Goal: Task Accomplishment & Management: Manage account settings

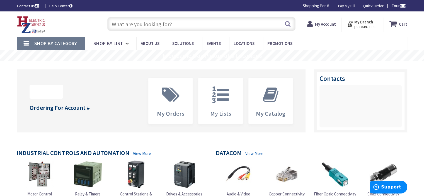
click at [204, 23] on input "text" at bounding box center [201, 24] width 188 height 14
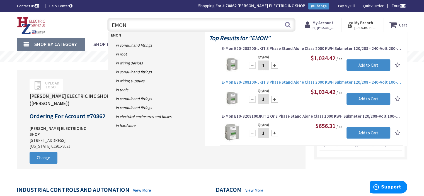
type input "EMON"
click at [270, 83] on span "E-Mon E20-208100-JKIT 3 Phase Stand Alone Class 2000 KWH Submeter 120/208 - 240…" at bounding box center [312, 83] width 180 height 6
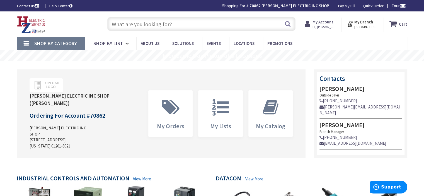
click at [184, 18] on input "text" at bounding box center [201, 24] width 188 height 14
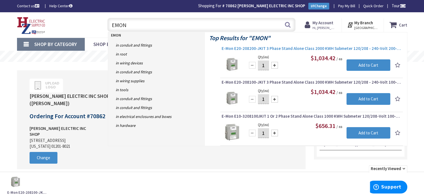
type input "EMON"
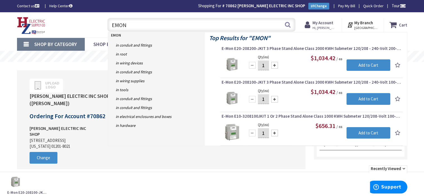
click at [263, 49] on span "E-Mon E20-208200-JKIT 3 Phase Stand Alone Class 2000 KWH Submeter 120/208 - 240…" at bounding box center [312, 49] width 180 height 6
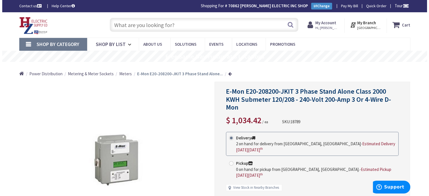
scroll to position [28, 0]
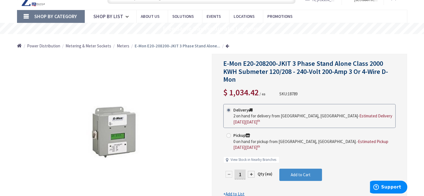
click at [230, 191] on u "Add to List" at bounding box center [235, 193] width 19 height 5
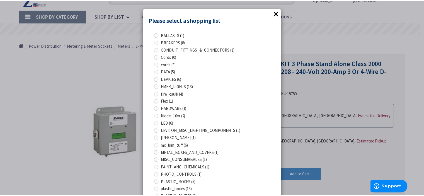
scroll to position [104, 0]
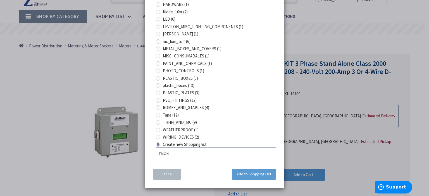
type input "EMON"
click at [245, 176] on button "Add to Shopping List" at bounding box center [254, 174] width 44 height 11
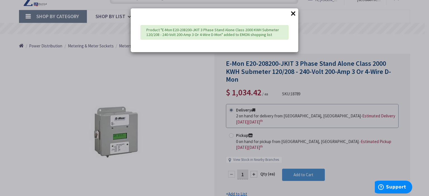
click at [237, 33] on div "Product "E-Mon E20-208200-JKIT 3 Phase Stand Alone Class 2000 KWH Submeter 120/…" at bounding box center [214, 32] width 148 height 15
click at [291, 11] on button "×" at bounding box center [293, 13] width 8 height 8
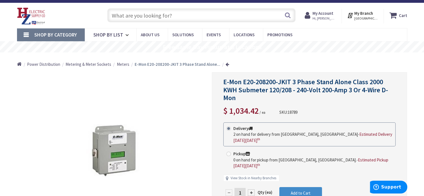
scroll to position [0, 0]
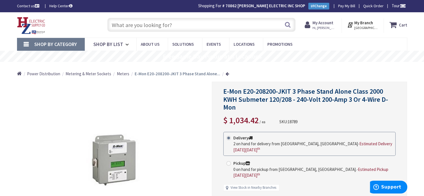
click at [323, 24] on strong "My Account" at bounding box center [323, 22] width 21 height 5
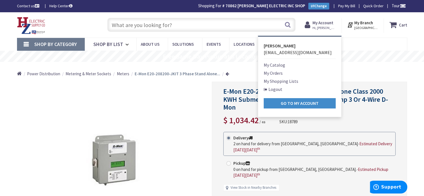
click at [278, 81] on link "My Shopping Lists" at bounding box center [281, 81] width 35 height 7
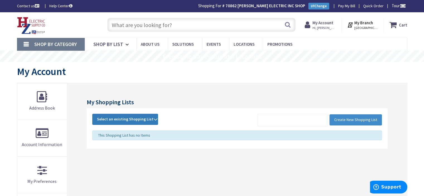
click at [127, 118] on span "Select an existing Shopping List" at bounding box center [125, 119] width 56 height 5
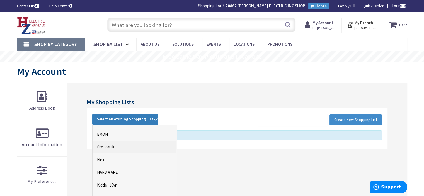
scroll to position [112, 0]
click at [103, 131] on link "EMON" at bounding box center [135, 133] width 84 height 13
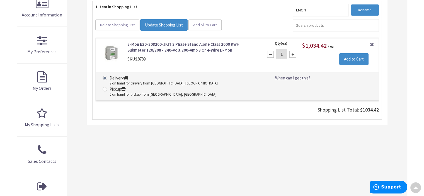
scroll to position [139, 0]
